Goal: Task Accomplishment & Management: Manage account settings

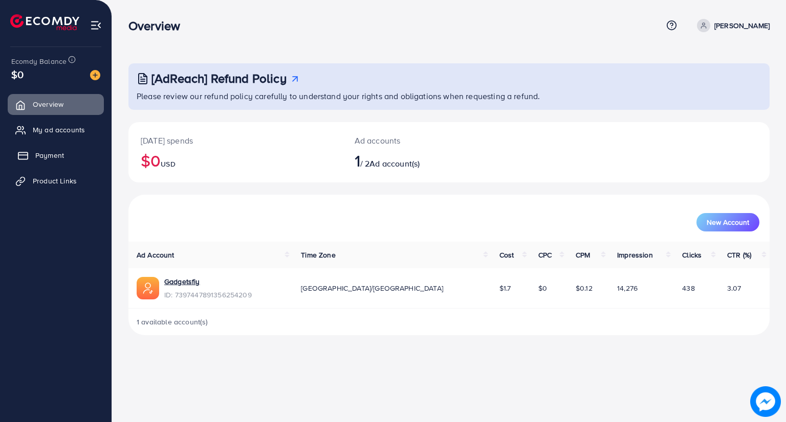
click at [53, 152] on span "Payment" at bounding box center [49, 155] width 29 height 10
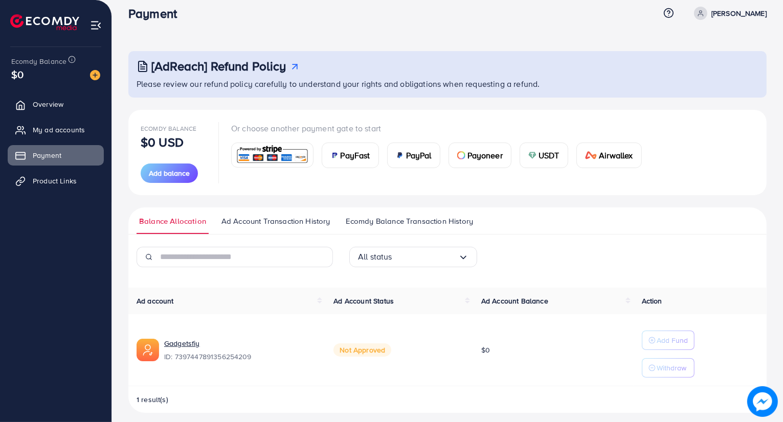
scroll to position [19, 0]
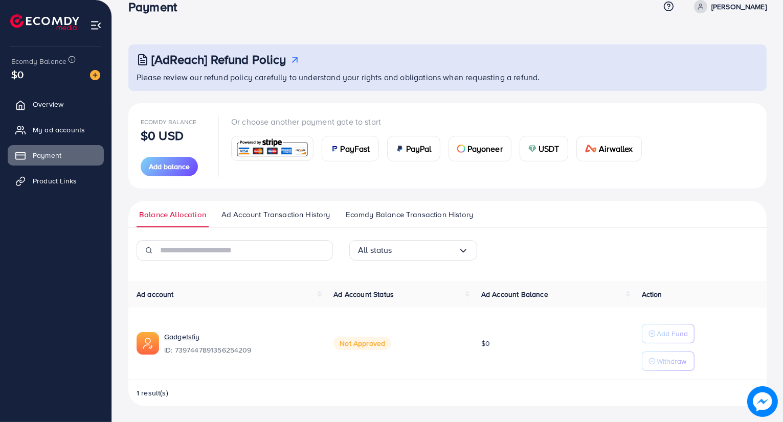
drag, startPoint x: 345, startPoint y: 340, endPoint x: 397, endPoint y: 340, distance: 52.2
click at [395, 340] on td "Not Approved" at bounding box center [399, 344] width 148 height 72
click at [413, 342] on td "Not Approved" at bounding box center [399, 344] width 148 height 72
click at [37, 109] on link "Overview" at bounding box center [56, 104] width 96 height 20
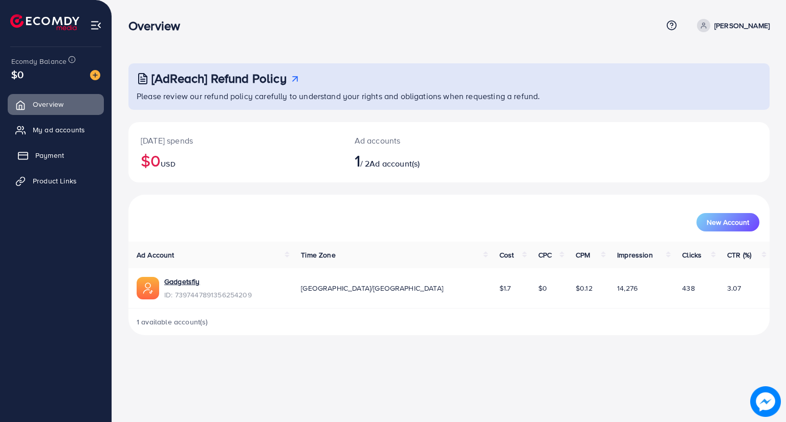
click at [53, 155] on span "Payment" at bounding box center [49, 155] width 29 height 10
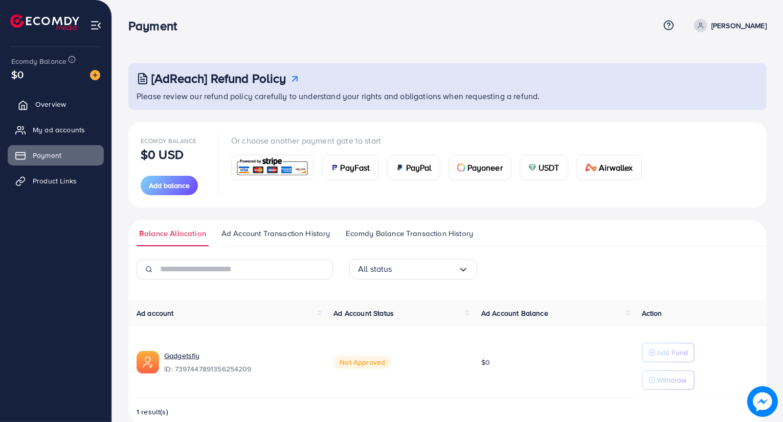
click at [57, 100] on span "Overview" at bounding box center [50, 104] width 31 height 10
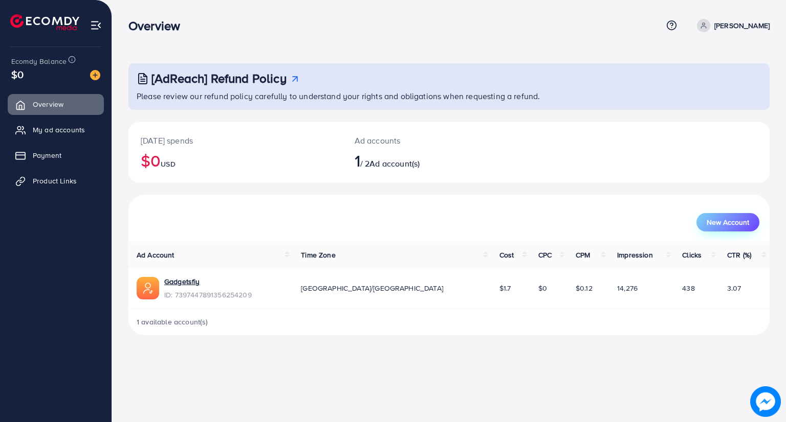
click at [708, 225] on span "New Account" at bounding box center [727, 222] width 42 height 7
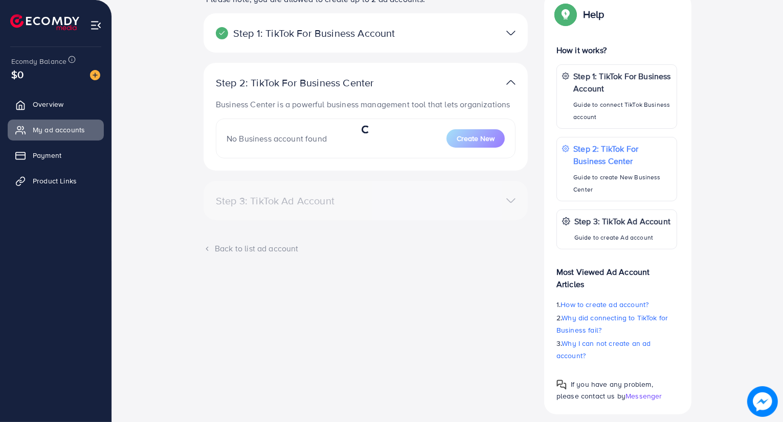
scroll to position [153, 0]
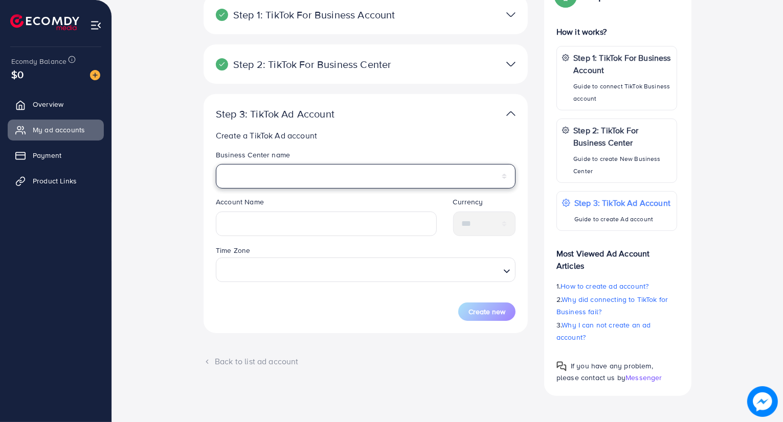
click at [373, 165] on select "**********" at bounding box center [366, 176] width 300 height 25
select select "**********"
click at [216, 164] on select "**********" at bounding box center [366, 176] width 300 height 25
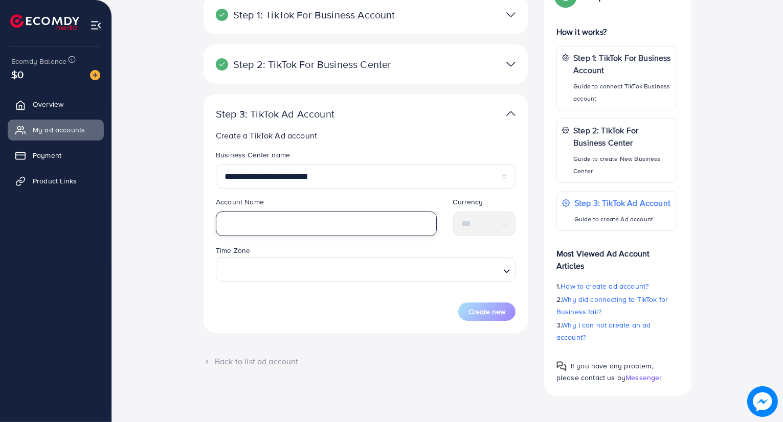
click at [315, 217] on input "text" at bounding box center [326, 224] width 221 height 25
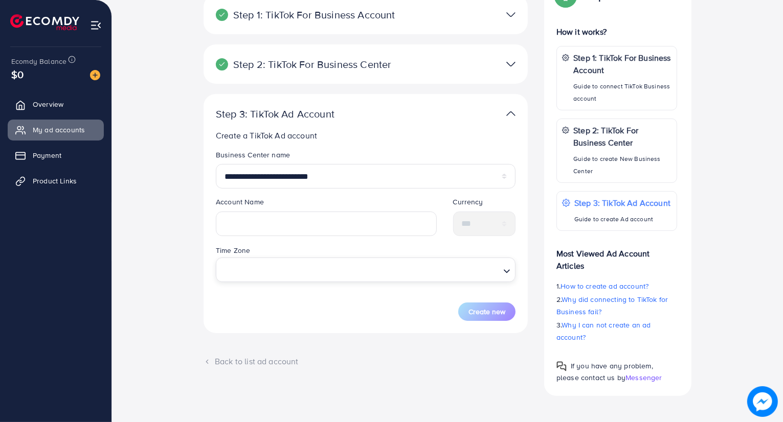
click at [486, 278] on input "Search for option" at bounding box center [359, 270] width 279 height 19
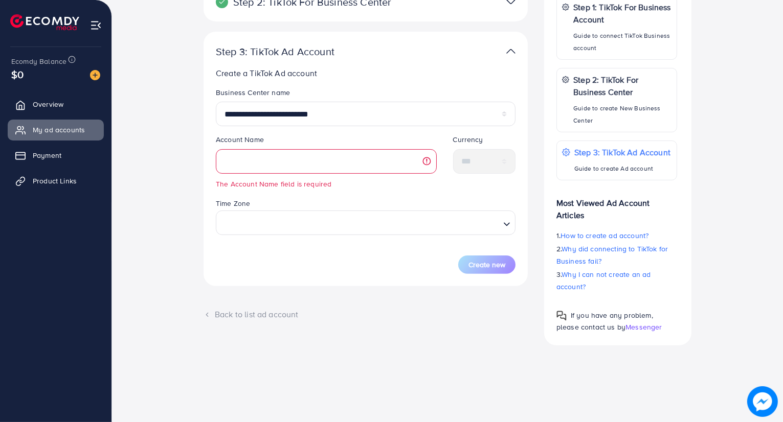
click at [155, 244] on div "**********" at bounding box center [447, 128] width 655 height 433
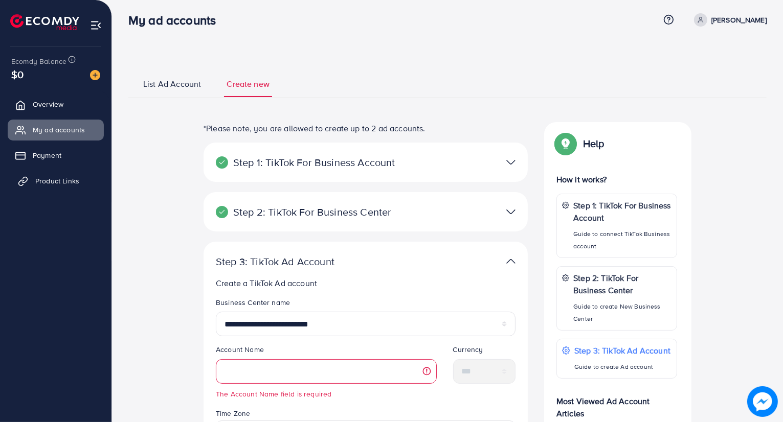
scroll to position [0, 0]
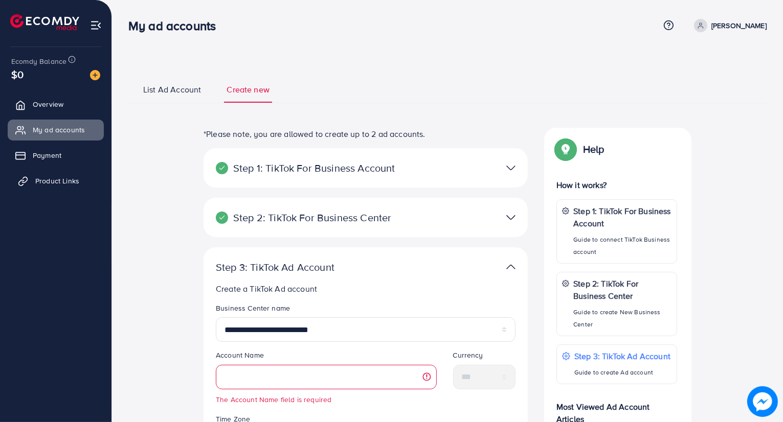
click at [47, 182] on span "Product Links" at bounding box center [57, 181] width 44 height 10
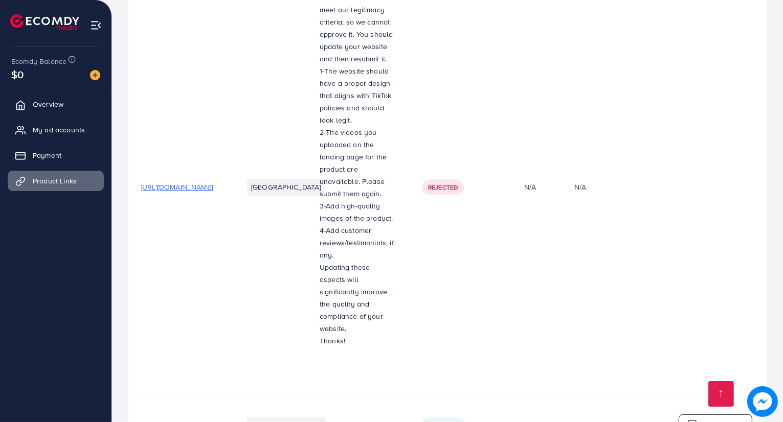
scroll to position [272, 0]
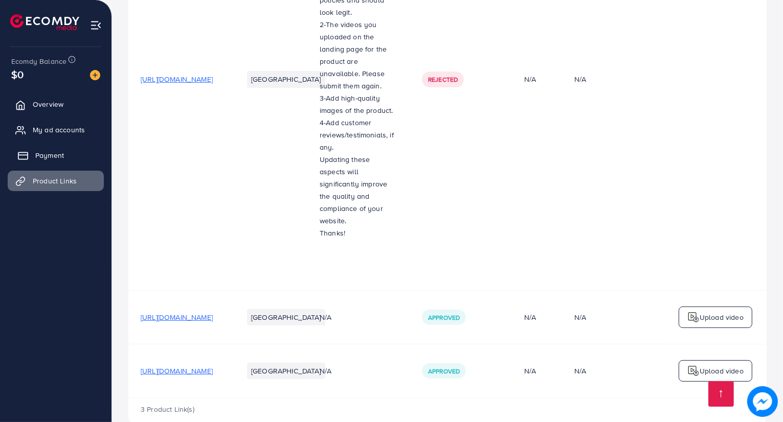
click at [38, 156] on span "Payment" at bounding box center [49, 155] width 29 height 10
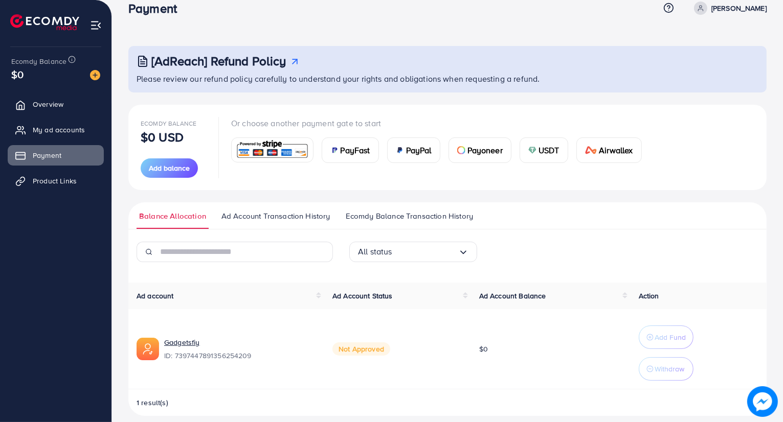
scroll to position [27, 0]
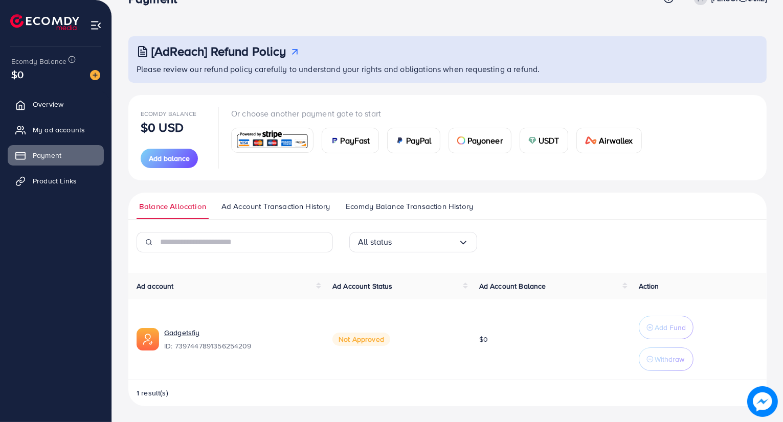
drag, startPoint x: 338, startPoint y: 343, endPoint x: 415, endPoint y: 334, distance: 78.2
click at [411, 334] on td "Not Approved" at bounding box center [397, 340] width 147 height 80
click at [415, 334] on td "Not Approved" at bounding box center [397, 340] width 147 height 80
click at [62, 133] on span "My ad accounts" at bounding box center [61, 130] width 52 height 10
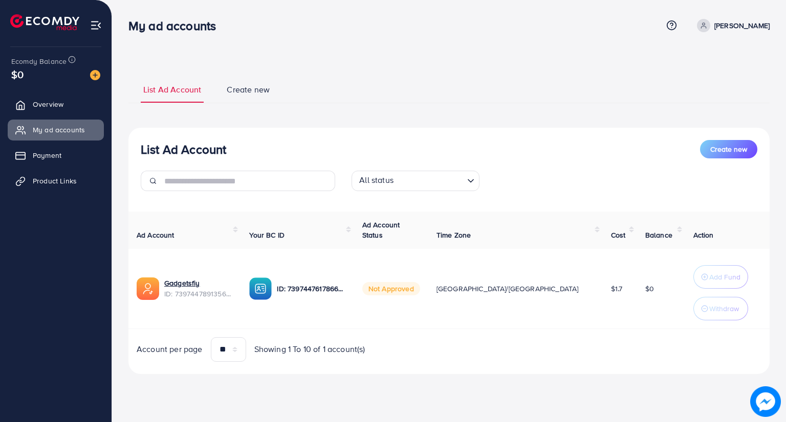
drag, startPoint x: 584, startPoint y: 290, endPoint x: 566, endPoint y: 290, distance: 17.9
click at [602, 290] on td "$1.7" at bounding box center [619, 289] width 34 height 80
click at [602, 292] on td "$1.7" at bounding box center [619, 289] width 34 height 80
click at [49, 97] on link "Overview" at bounding box center [56, 104] width 96 height 20
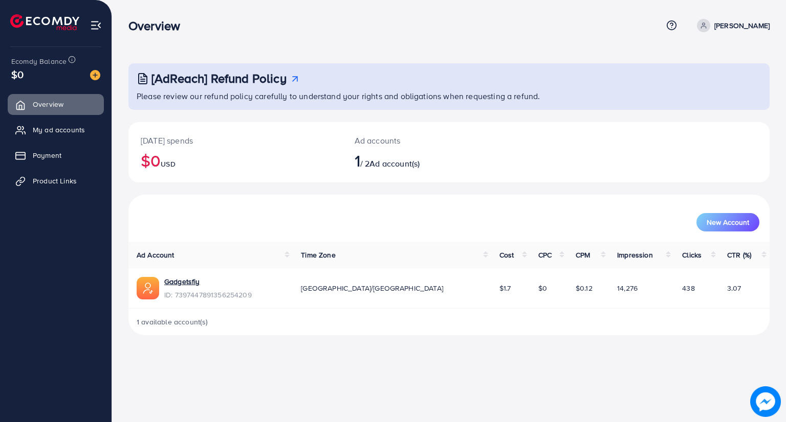
drag, startPoint x: 445, startPoint y: 288, endPoint x: 433, endPoint y: 286, distance: 11.9
click at [491, 286] on td "$1.7" at bounding box center [510, 289] width 39 height 40
click at [491, 289] on td "$1.7" at bounding box center [510, 289] width 39 height 40
drag, startPoint x: 733, startPoint y: 294, endPoint x: 709, endPoint y: 299, distance: 24.6
click at [719, 293] on td "3.07" at bounding box center [744, 289] width 51 height 40
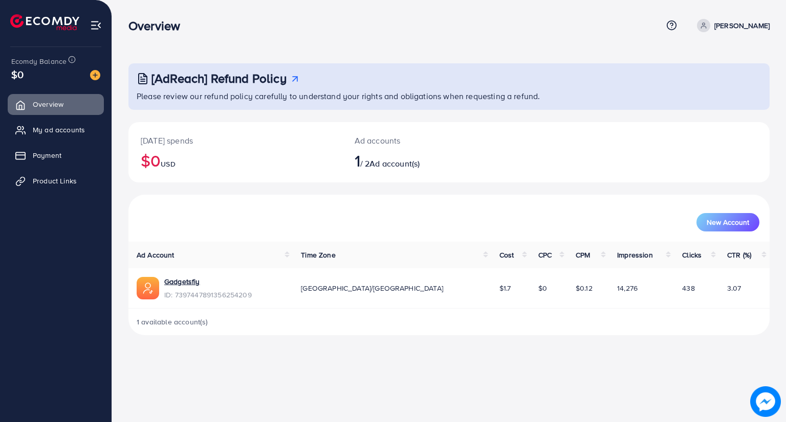
click at [719, 301] on td "3.07" at bounding box center [744, 289] width 51 height 40
drag, startPoint x: 671, startPoint y: 293, endPoint x: 639, endPoint y: 294, distance: 31.7
click at [641, 292] on tr "Gadgetsfiy ID: 7397447891356254209 [GEOGRAPHIC_DATA]/[GEOGRAPHIC_DATA] $1.7 $0 …" at bounding box center [448, 289] width 641 height 40
drag, startPoint x: 550, startPoint y: 285, endPoint x: 512, endPoint y: 283, distance: 37.9
click at [512, 282] on tr "Gadgetsfiy ID: 7397447891356254209 [GEOGRAPHIC_DATA]/[GEOGRAPHIC_DATA] $1.7 $0 …" at bounding box center [448, 289] width 641 height 40
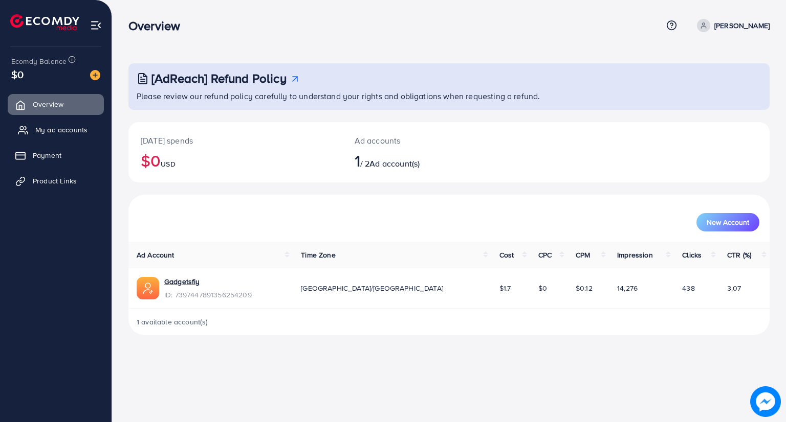
click at [69, 123] on link "My ad accounts" at bounding box center [56, 130] width 96 height 20
